Goal: Transaction & Acquisition: Purchase product/service

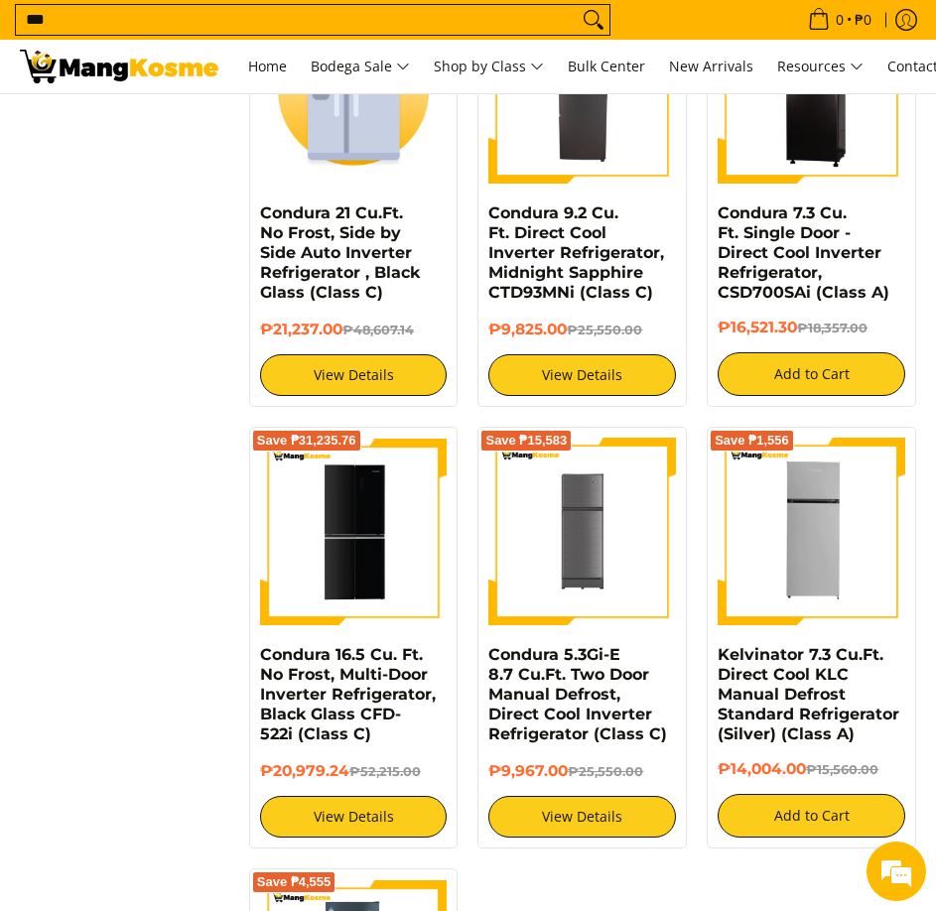
scroll to position [2581, 0]
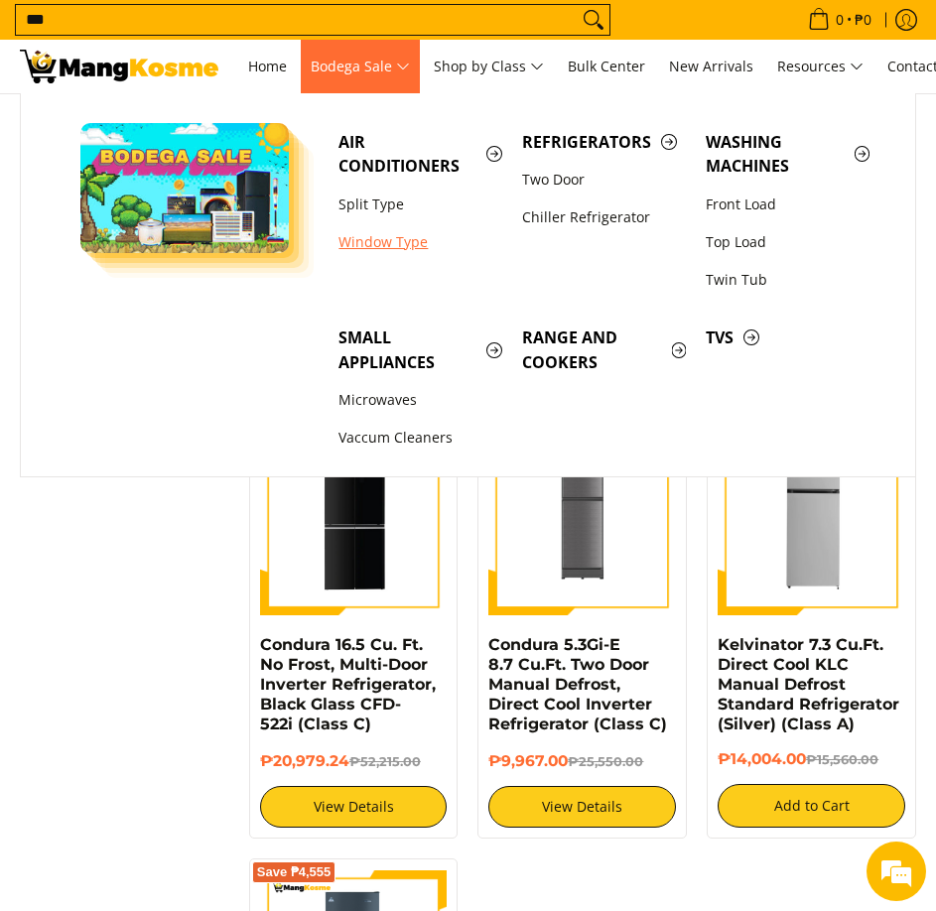
click at [370, 241] on link "Window Type" at bounding box center [421, 242] width 184 height 38
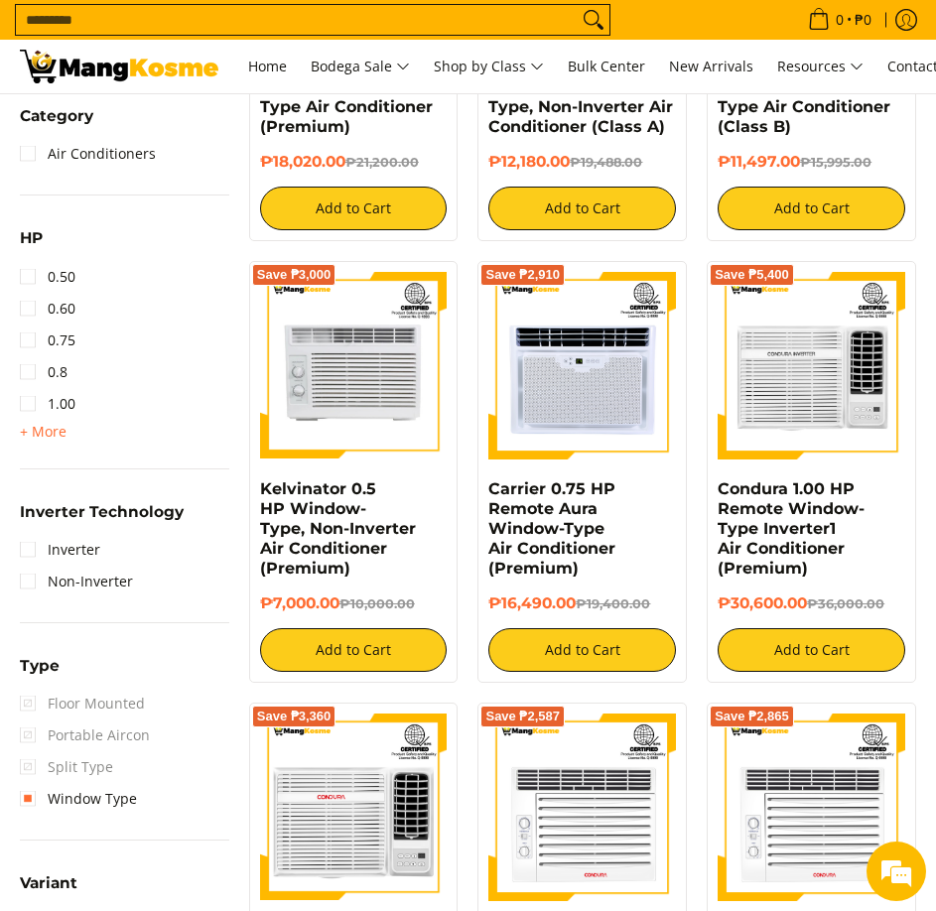
scroll to position [794, 0]
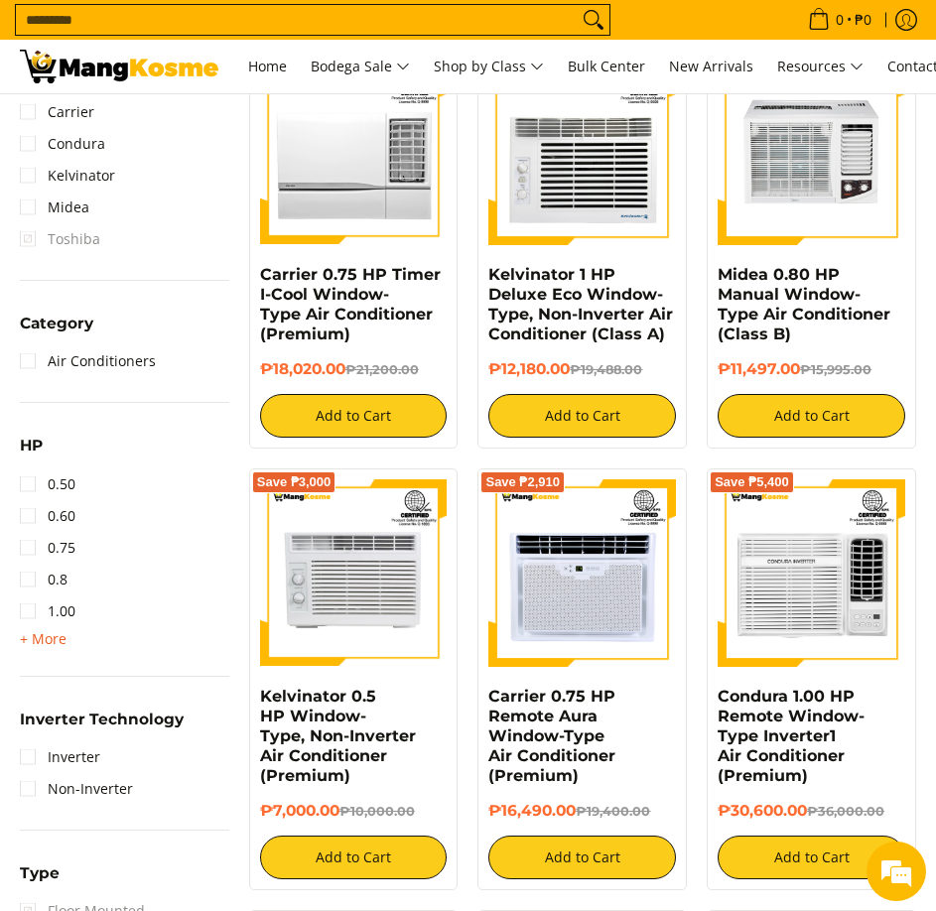
click at [46, 638] on span "+ More" at bounding box center [43, 639] width 47 height 16
click at [51, 641] on link "1.50" at bounding box center [48, 643] width 56 height 32
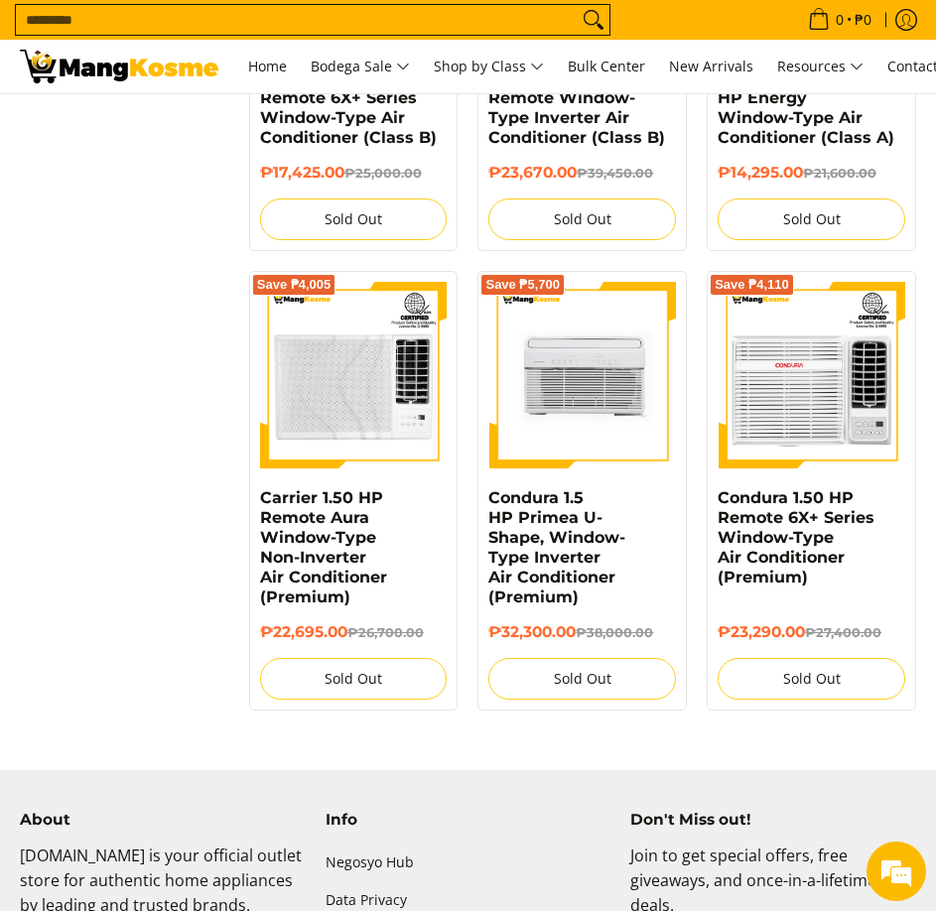
scroll to position [2553, 0]
